Goal: Task Accomplishment & Management: Manage account settings

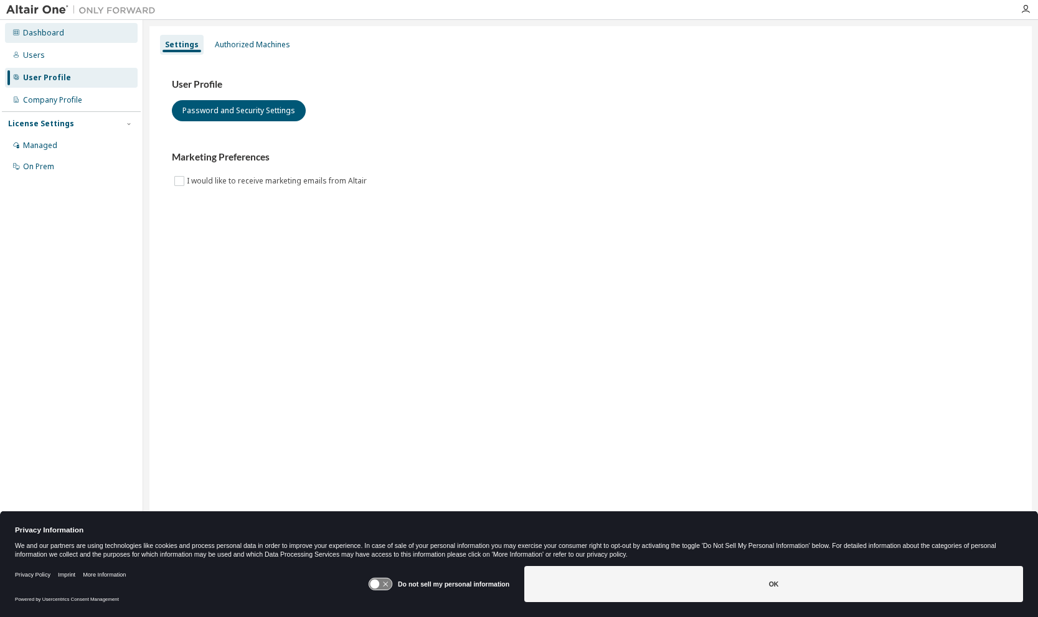
click at [69, 40] on div "Dashboard" at bounding box center [71, 33] width 133 height 20
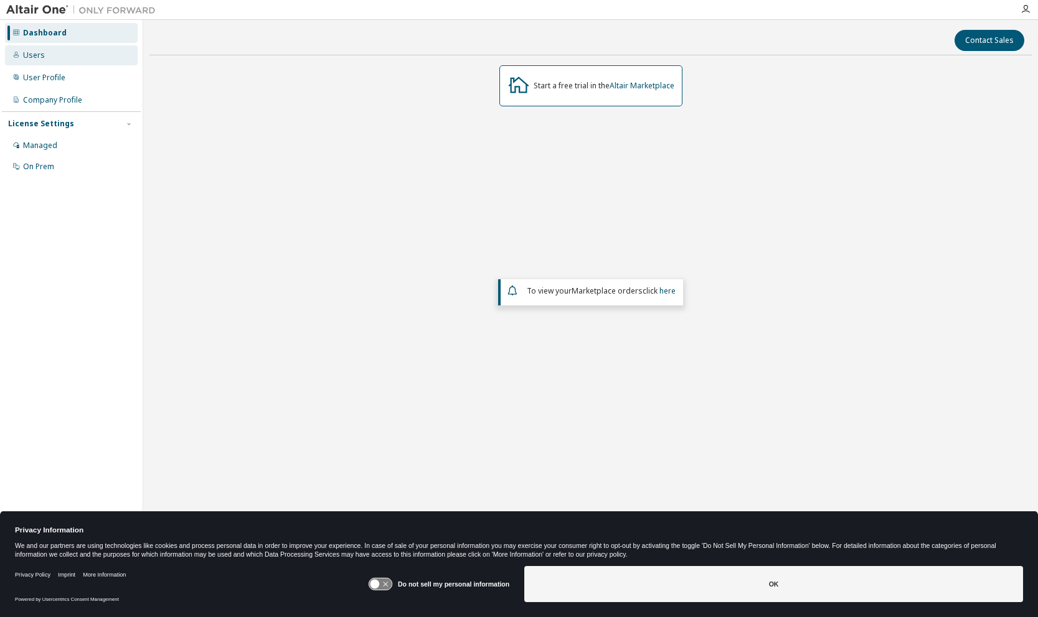
click at [37, 53] on div "Users" at bounding box center [34, 55] width 22 height 10
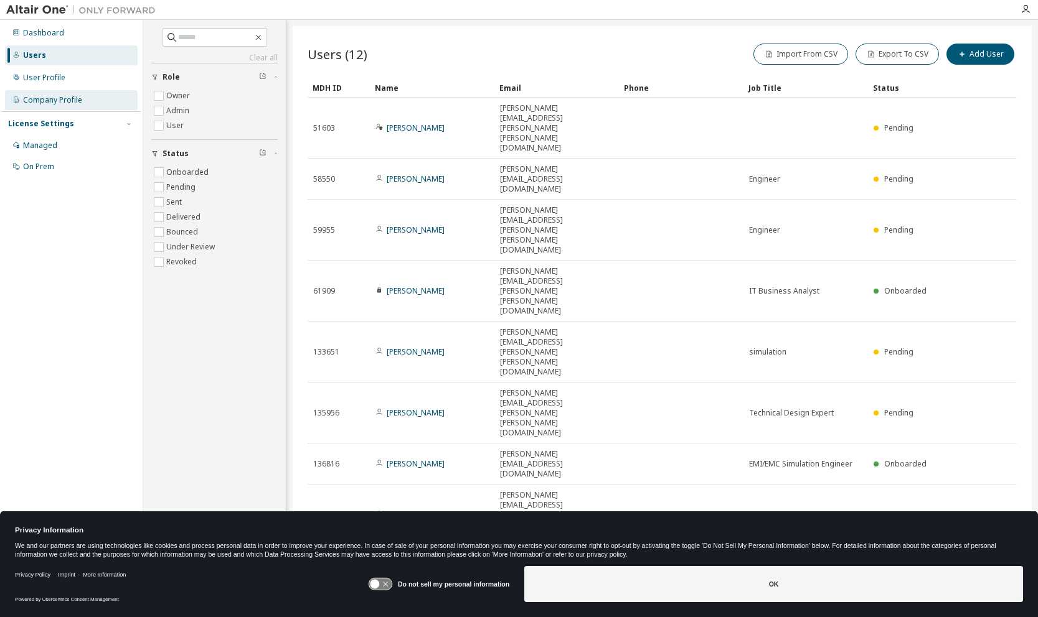
click at [54, 104] on div "Company Profile" at bounding box center [52, 100] width 59 height 10
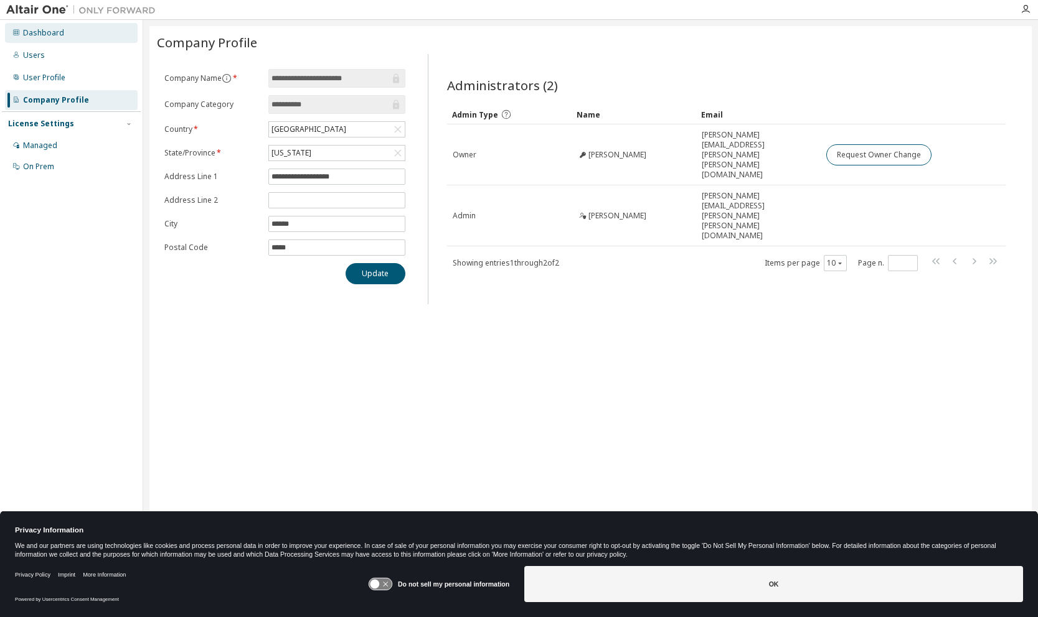
click at [49, 36] on div "Dashboard" at bounding box center [43, 33] width 41 height 10
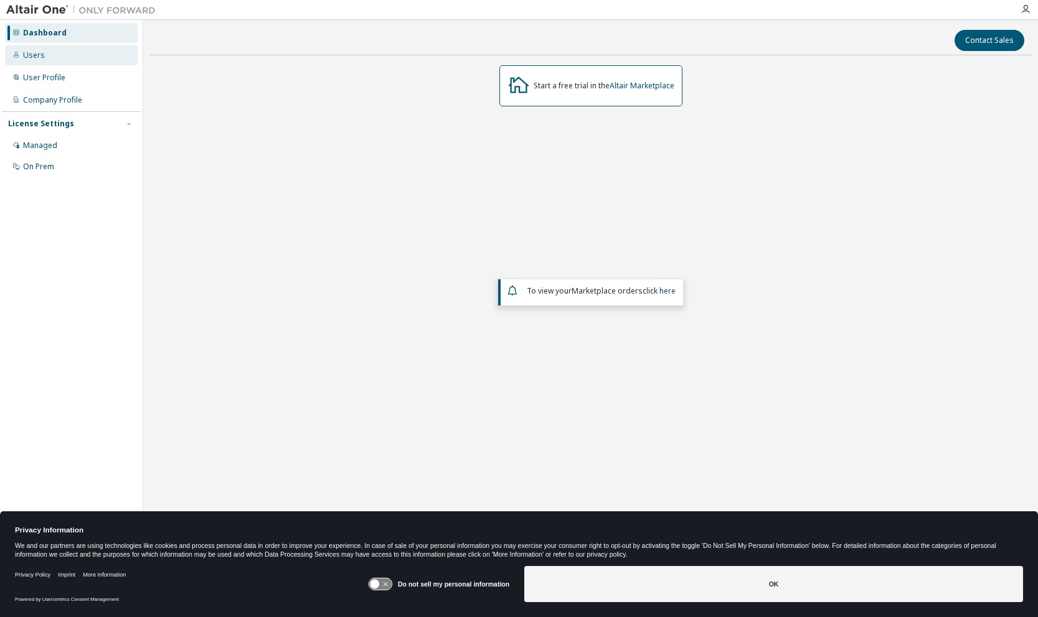
click at [38, 59] on div "Users" at bounding box center [34, 55] width 22 height 10
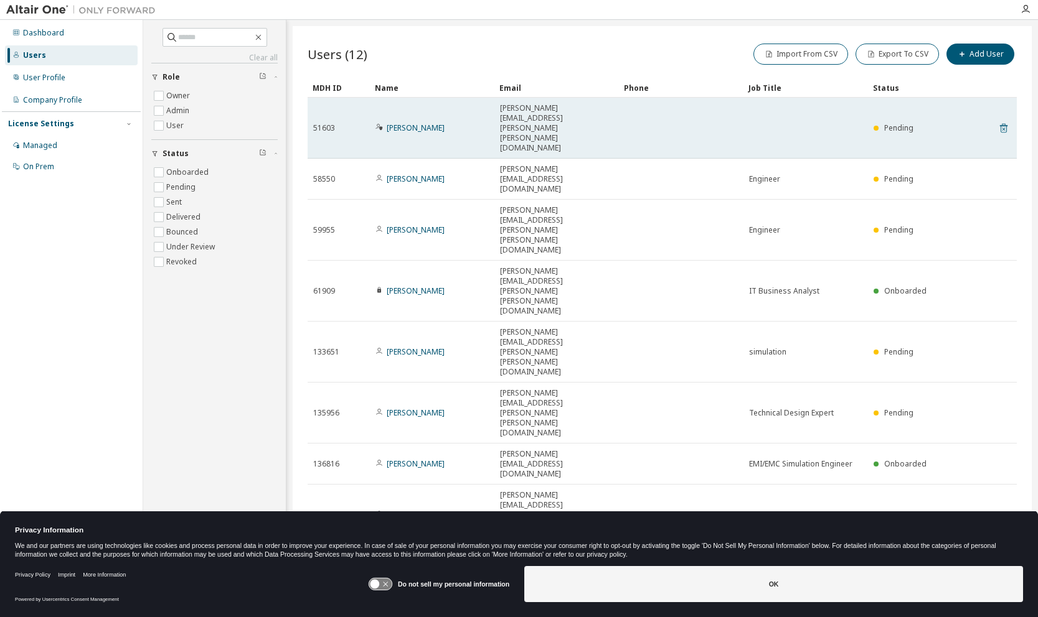
click at [1004, 124] on icon at bounding box center [1003, 128] width 7 height 9
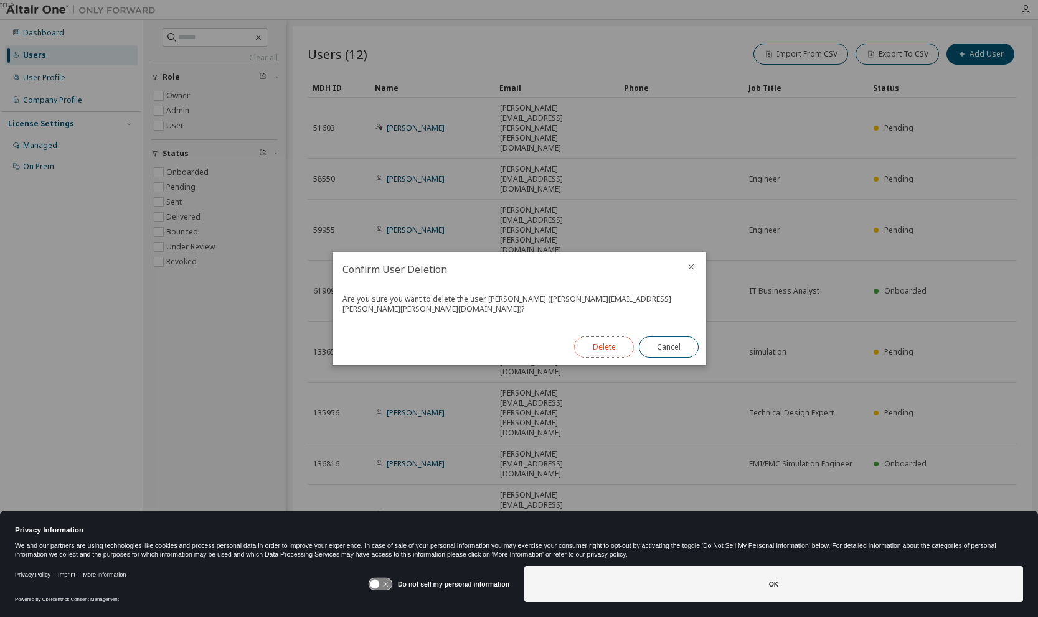
click at [601, 345] on button "Delete" at bounding box center [604, 347] width 60 height 21
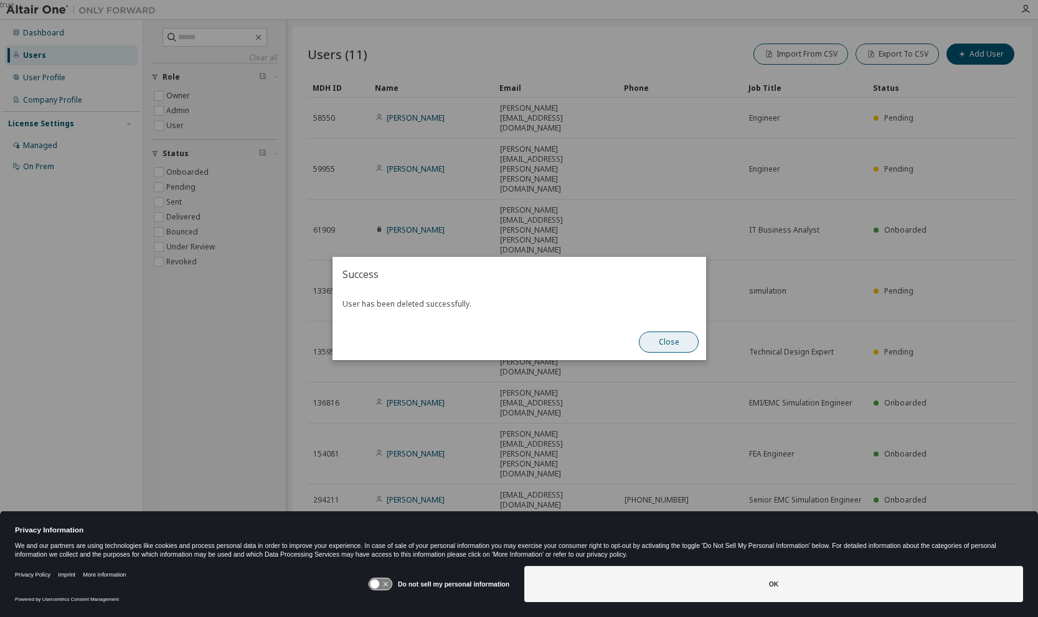
click at [657, 349] on button "Close" at bounding box center [669, 342] width 60 height 21
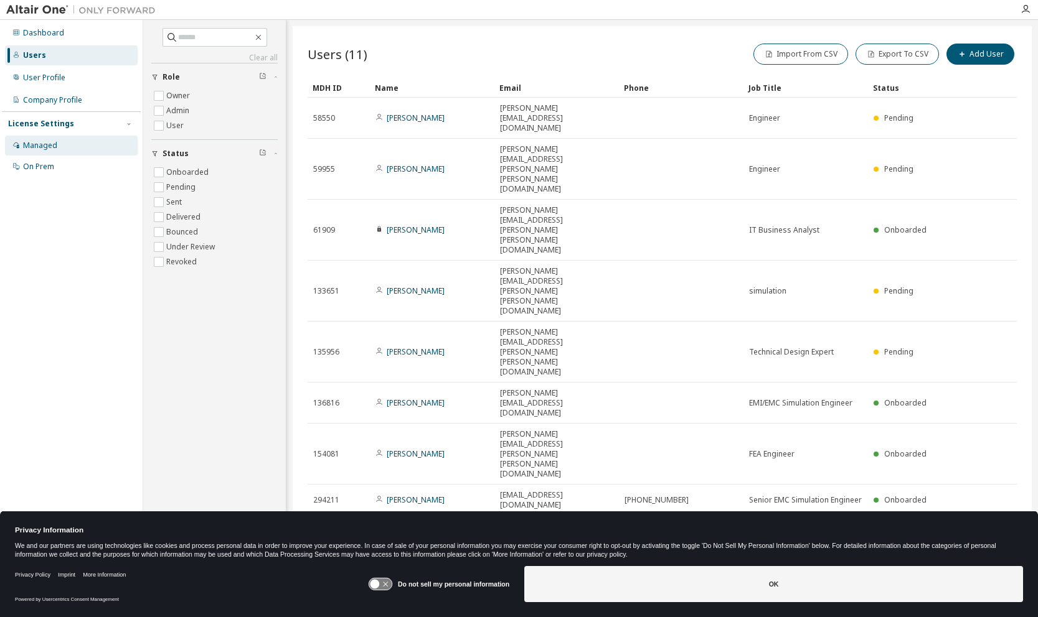
click at [53, 142] on div "Managed" at bounding box center [40, 146] width 34 height 10
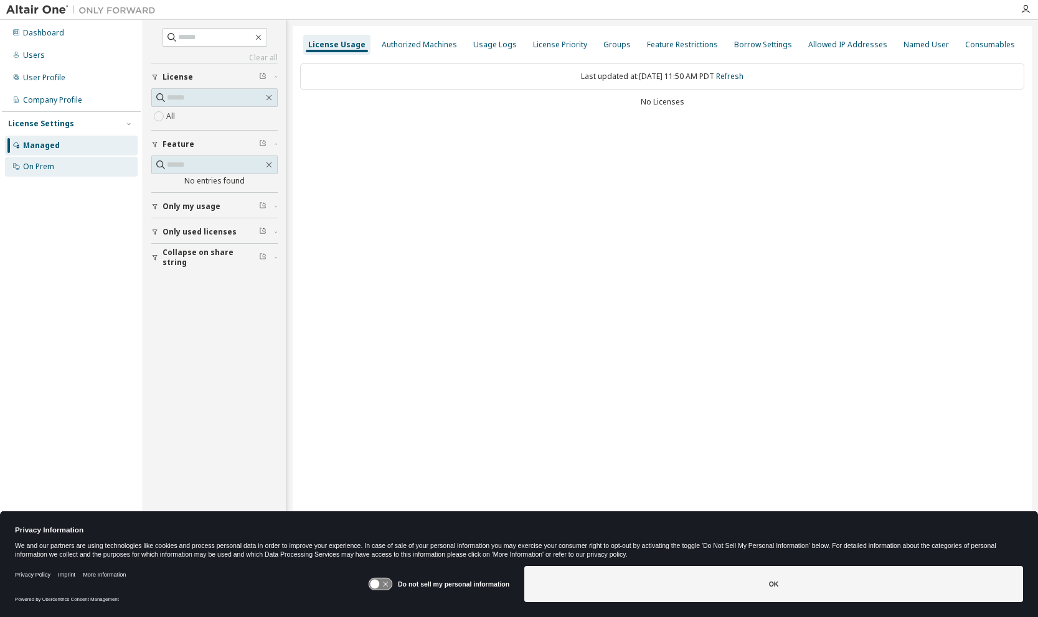
click at [29, 164] on div "On Prem" at bounding box center [38, 167] width 31 height 10
